Goal: Obtain resource: Download file/media

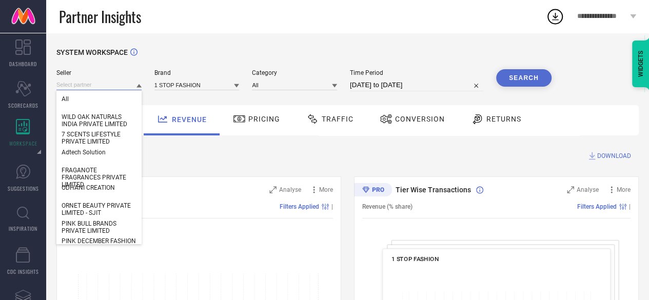
click at [96, 86] on input at bounding box center [98, 85] width 85 height 11
paste input "SMARTSHOP123"
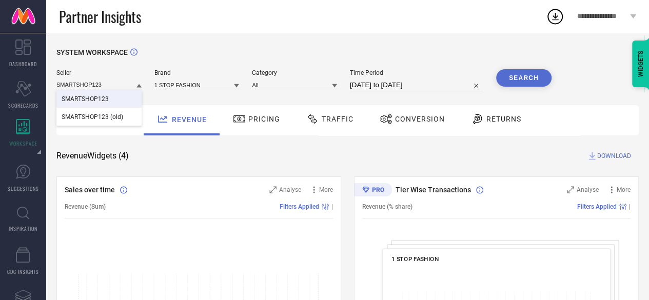
type input "SMARTSHOP123"
click at [118, 105] on div "SMARTSHOP123" at bounding box center [98, 98] width 85 height 17
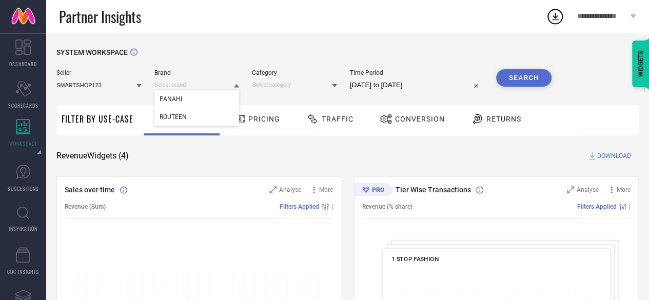
click at [202, 86] on input at bounding box center [197, 85] width 85 height 11
click at [196, 87] on input at bounding box center [197, 85] width 85 height 11
click at [196, 100] on div "PANAHI" at bounding box center [197, 98] width 85 height 17
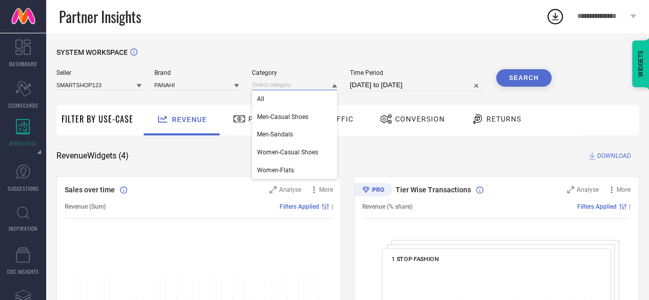
click at [272, 90] on input at bounding box center [294, 85] width 85 height 11
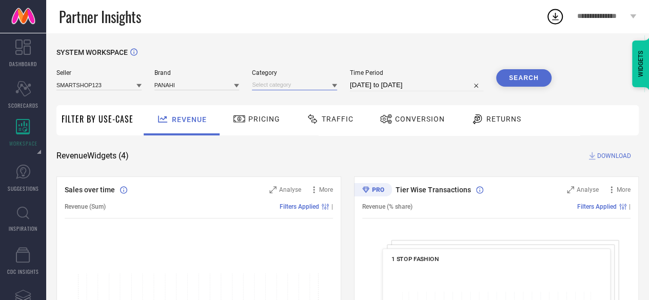
click at [272, 90] on input at bounding box center [294, 85] width 85 height 11
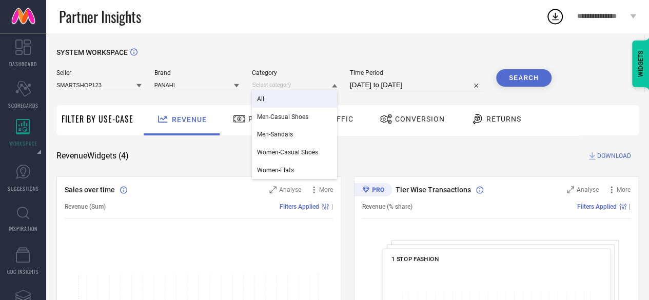
click at [274, 98] on div "All" at bounding box center [294, 98] width 85 height 17
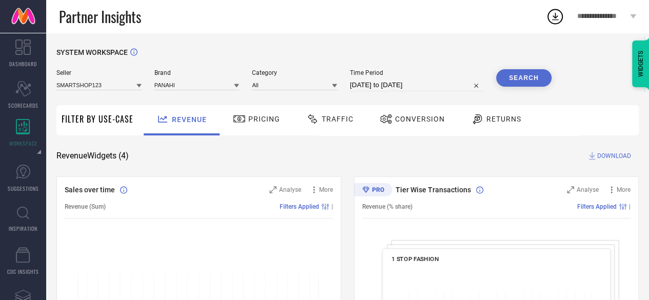
select select "6"
select select "2025"
select select "7"
select select "2025"
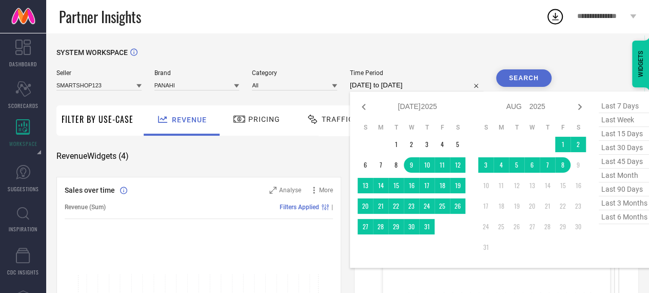
click at [425, 85] on input "[DATE] to [DATE]" at bounding box center [416, 85] width 133 height 12
click at [618, 204] on span "last 3 months" at bounding box center [624, 203] width 51 height 14
type input "[DATE] to [DATE]"
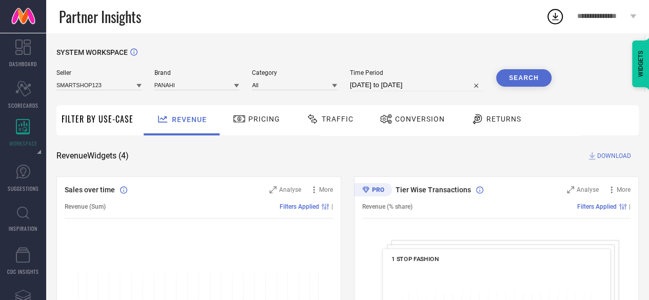
click at [525, 79] on button "Search" at bounding box center [523, 77] width 55 height 17
click at [618, 159] on span "DOWNLOAD" at bounding box center [615, 156] width 34 height 10
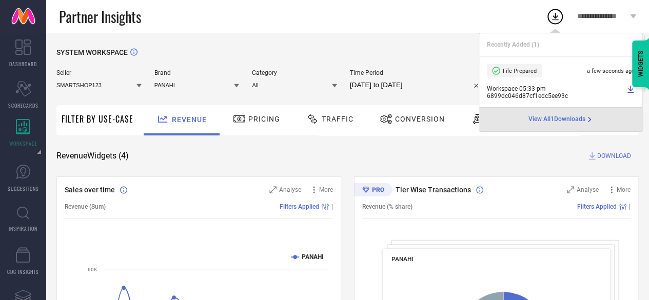
click at [632, 87] on icon at bounding box center [631, 89] width 8 height 8
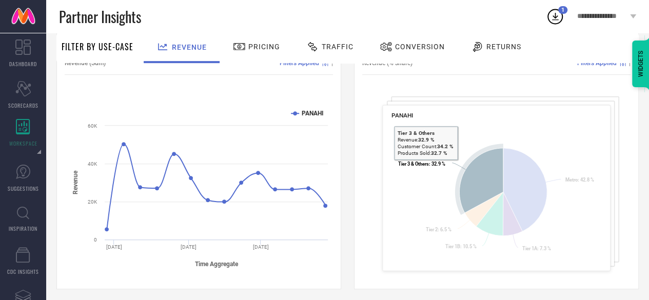
scroll to position [164, 0]
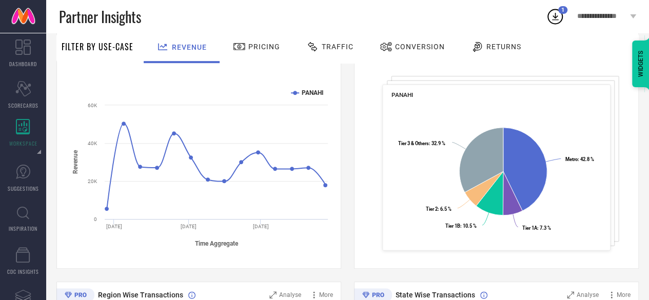
click at [579, 175] on rect at bounding box center [497, 175] width 211 height 148
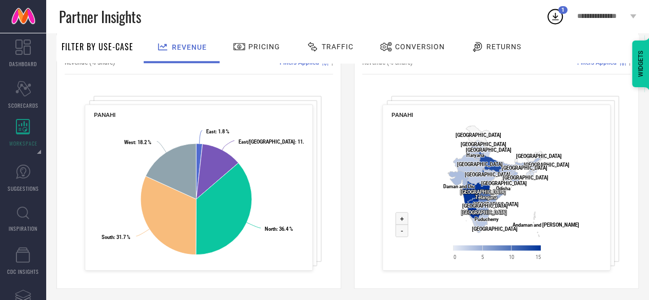
scroll to position [416, 0]
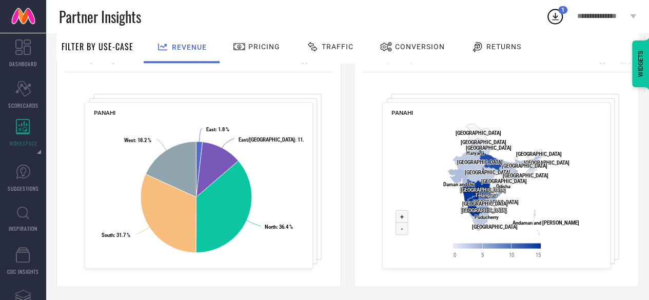
click at [366, 227] on div "State Wise Transactions Analyse More Revenue (% share) Filters Applied | PANAHI…" at bounding box center [496, 158] width 285 height 257
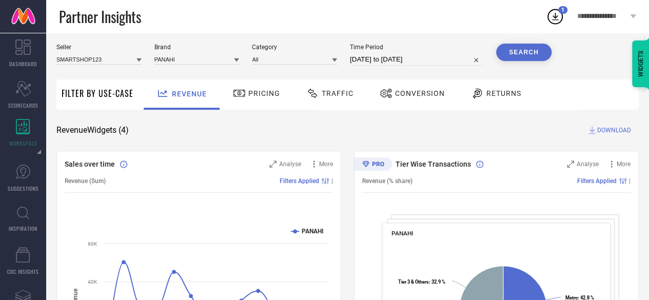
scroll to position [0, 0]
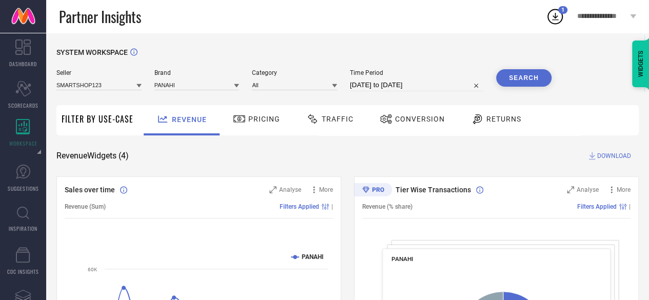
click at [254, 120] on span "Pricing" at bounding box center [264, 119] width 32 height 8
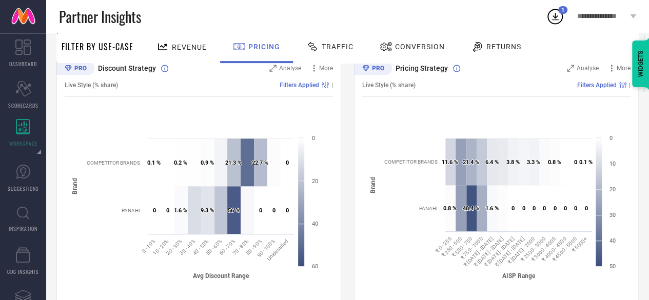
scroll to position [123, 0]
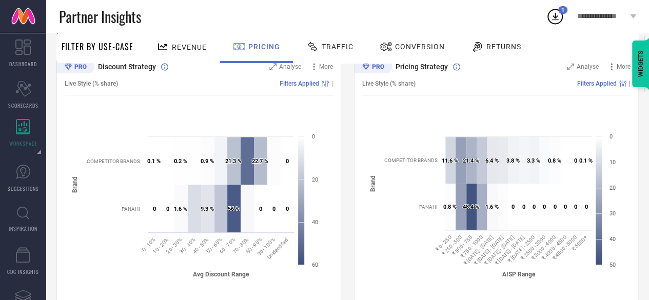
click at [457, 251] on icon "Created with Highcharts 9.3.3 AISP Range Brand 0.8 % ​ 0.8 % 11.6 % ​ 11.6 % 26…" at bounding box center [496, 209] width 269 height 154
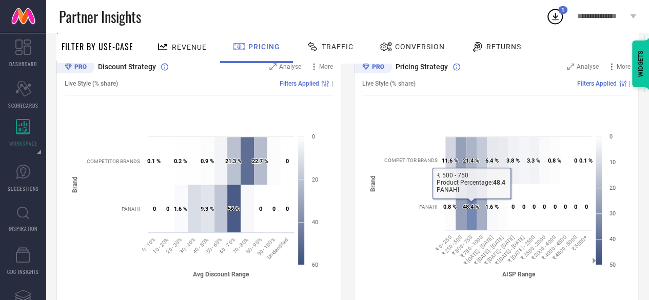
drag, startPoint x: 457, startPoint y: 251, endPoint x: 471, endPoint y: 227, distance: 27.6
click at [471, 227] on icon "Created with Highcharts 9.3.3 AISP Range Brand 0.8 % ​ 0.8 % 11.6 % ​ 11.6 % 26…" at bounding box center [496, 209] width 269 height 154
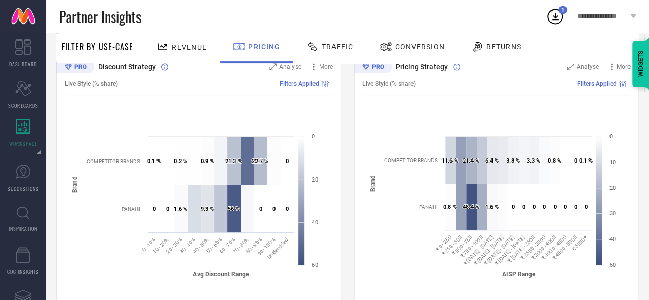
click at [177, 100] on div "Discount Strategy Analyse More Live Style (% share) Filters Applied | Created w…" at bounding box center [198, 181] width 285 height 257
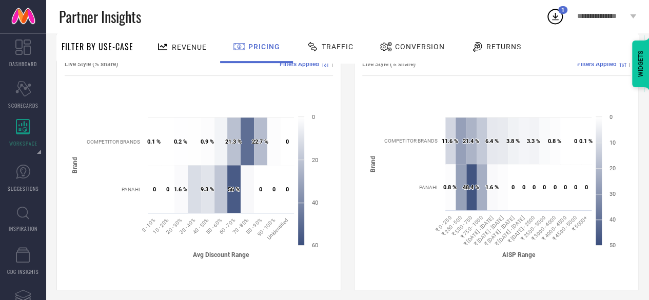
scroll to position [144, 0]
click at [331, 278] on div "Created with Highcharts 9.3.3 Avg Discount Range Brand 0 ​ 0 0.1 % ​ 0.1 % 0 ​ …" at bounding box center [199, 188] width 269 height 196
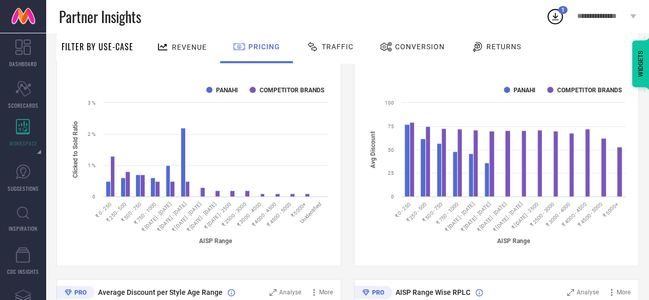
scroll to position [452, 0]
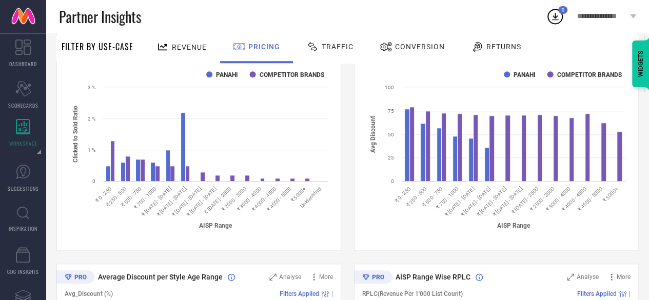
click at [403, 238] on div "Created with Highcharts 9.3.3 AISP Range Avg Discount PANAHI COMPETITOR BRANDS …" at bounding box center [496, 150] width 269 height 196
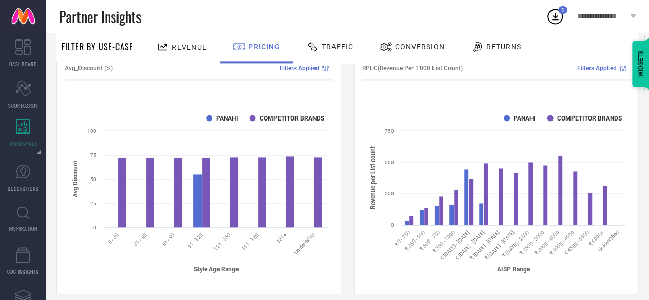
scroll to position [687, 0]
